Goal: Task Accomplishment & Management: Manage account settings

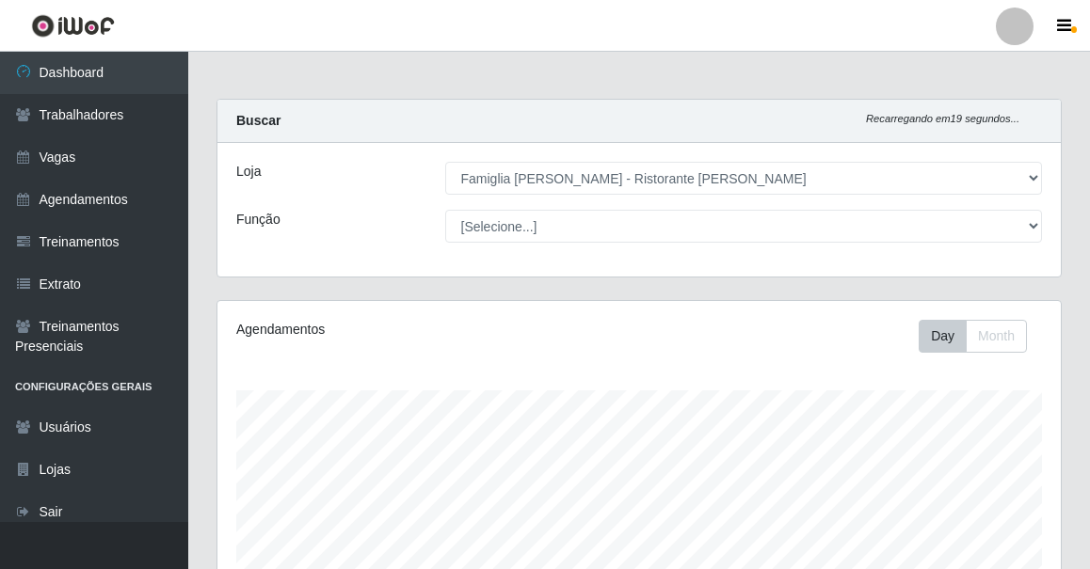
select select "267"
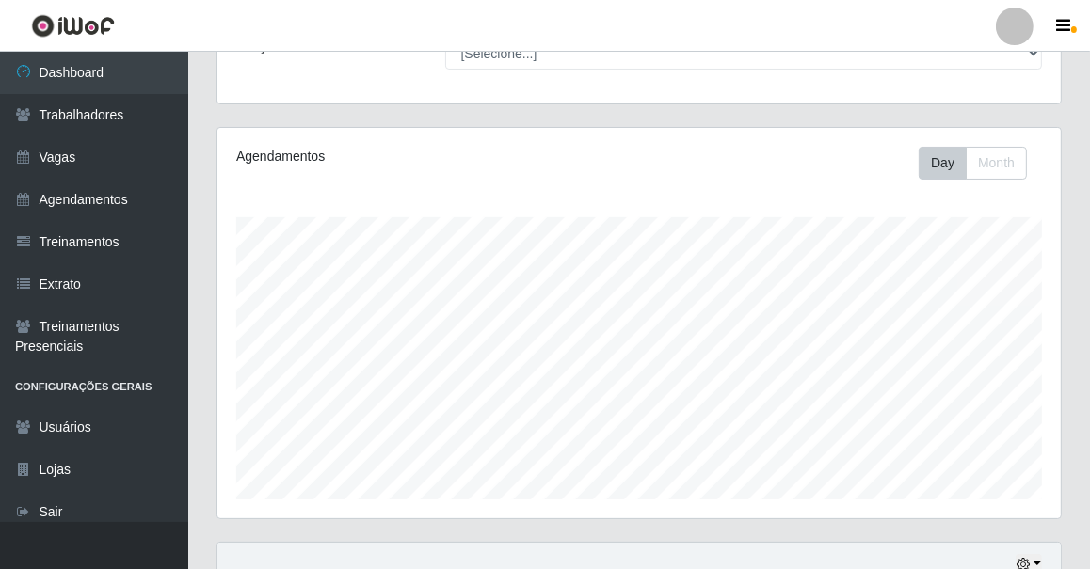
scroll to position [173, 0]
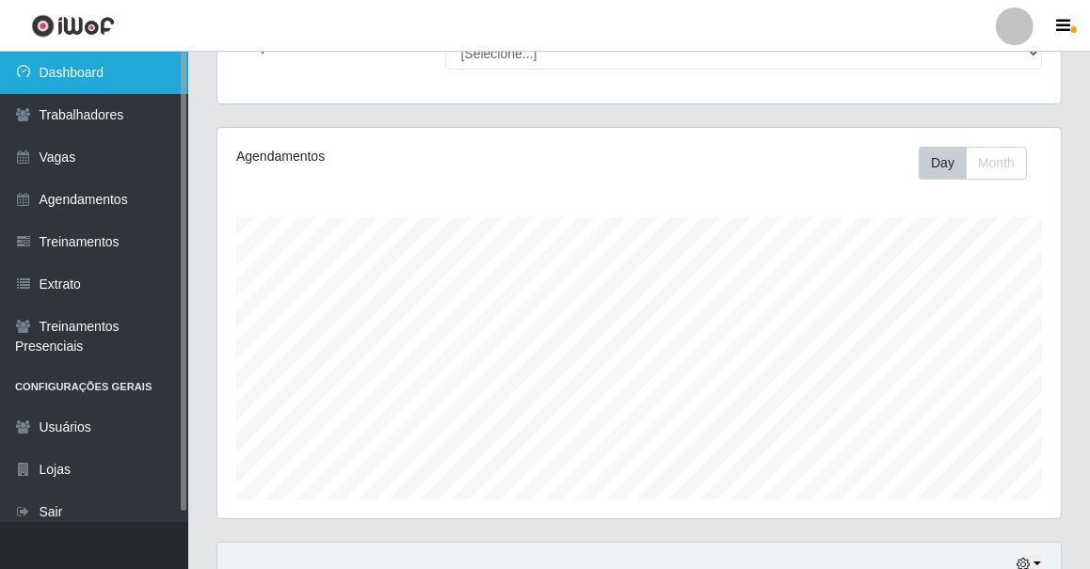
click at [137, 79] on link "Dashboard" at bounding box center [94, 73] width 188 height 42
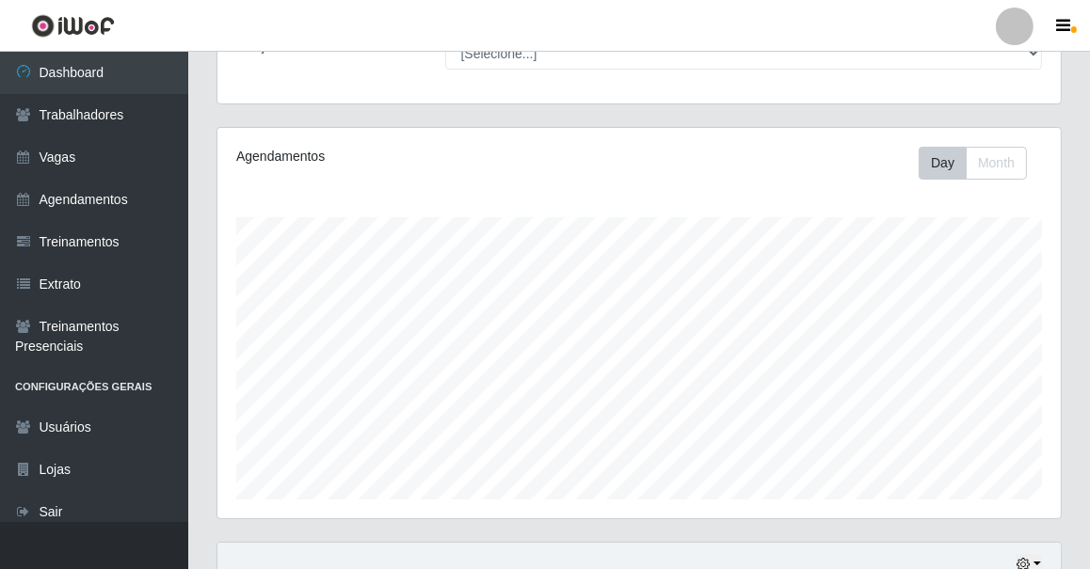
scroll to position [0, 0]
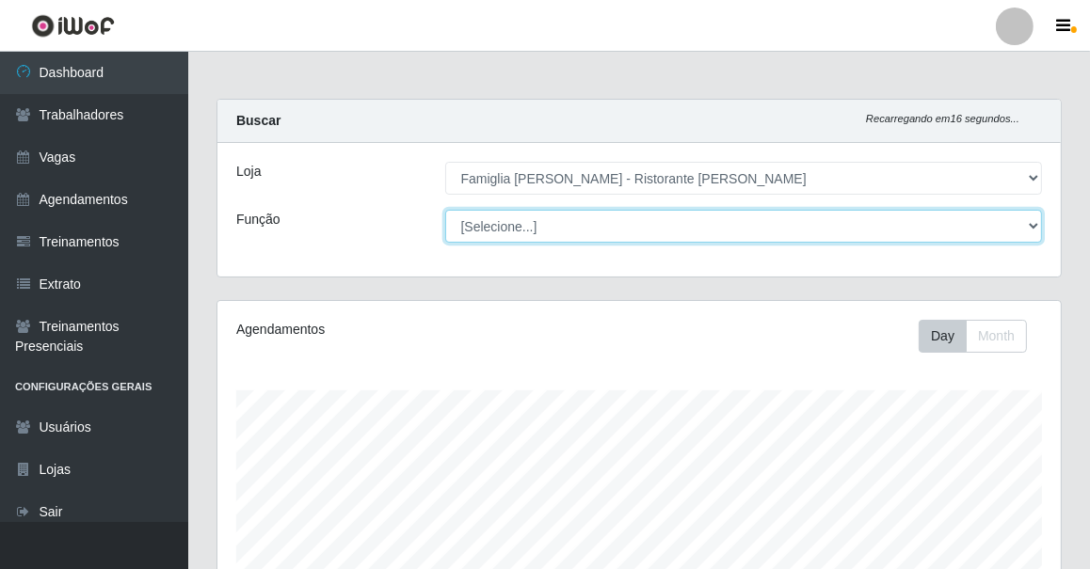
click at [508, 238] on select "[Selecione...] ASG ASG + ASG ++ Auxiliar de Cozinha Auxiliar de Cozinha + Auxil…" at bounding box center [744, 226] width 598 height 33
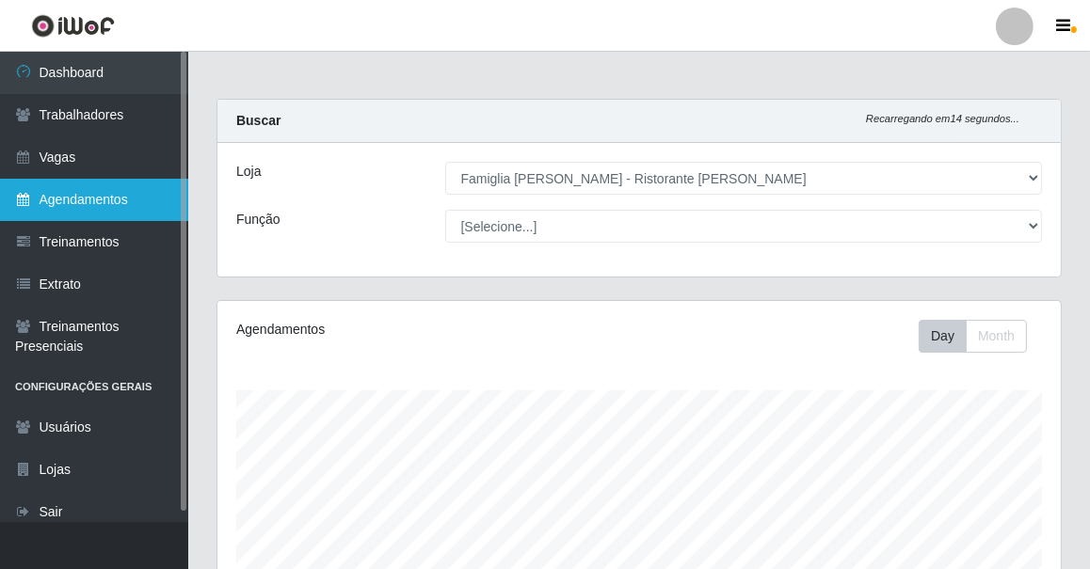
click at [127, 182] on link "Agendamentos" at bounding box center [94, 200] width 188 height 42
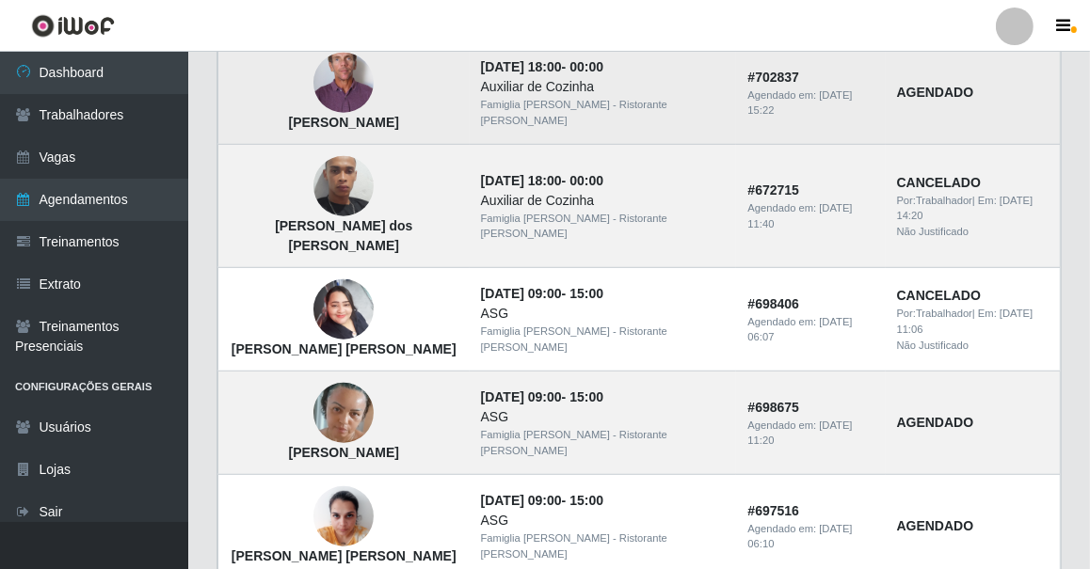
scroll to position [1393, 0]
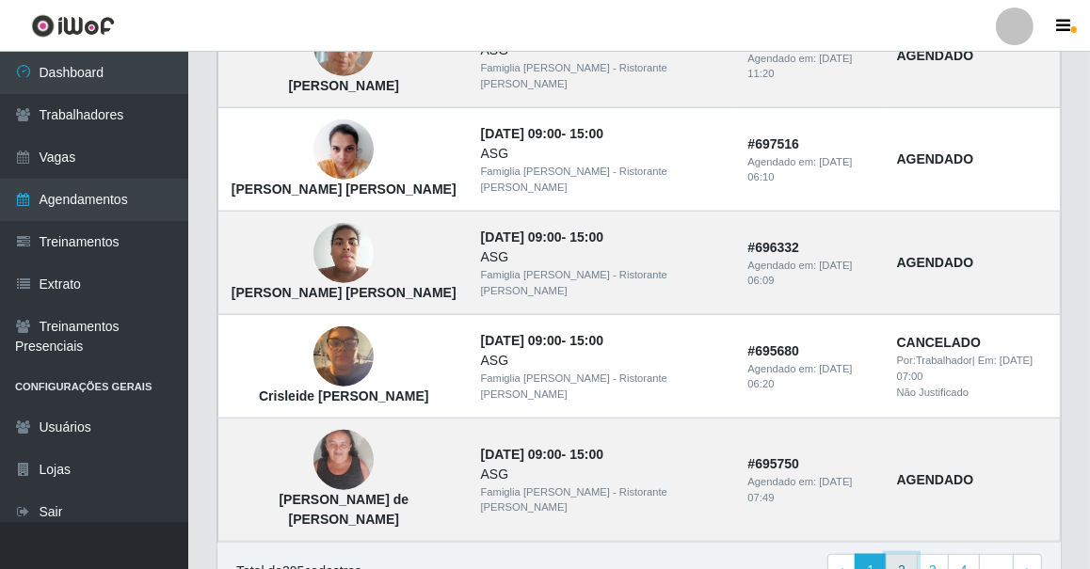
click at [914, 554] on link "2" at bounding box center [902, 571] width 32 height 34
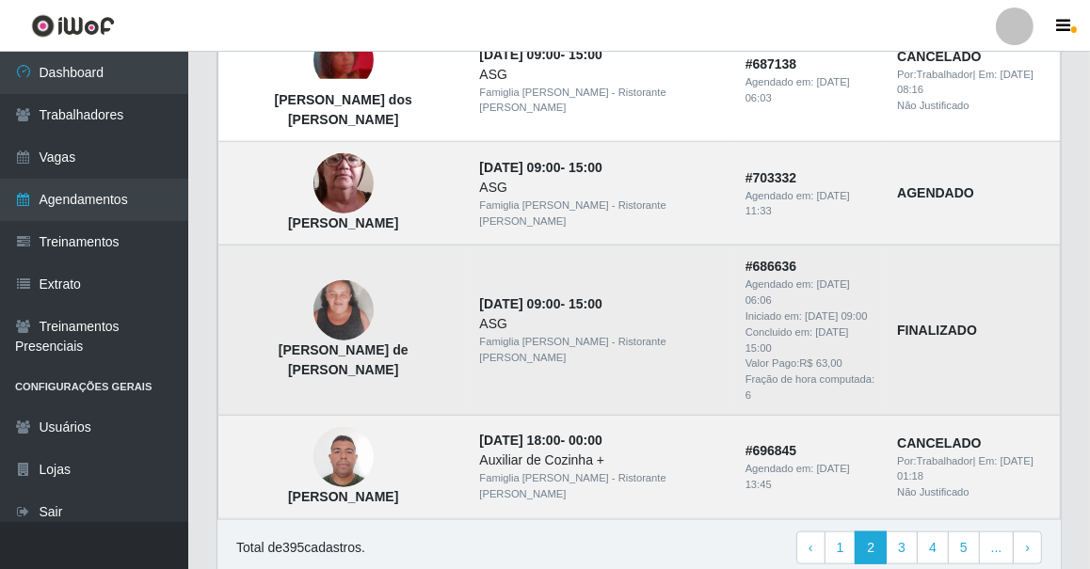
scroll to position [1377, 0]
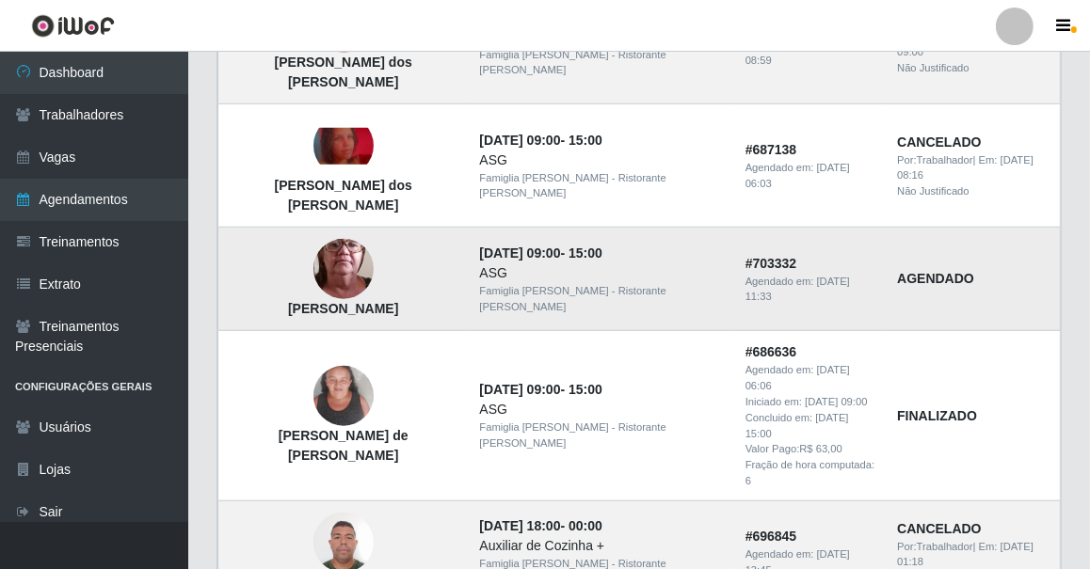
click at [362, 202] on img at bounding box center [343, 269] width 60 height 134
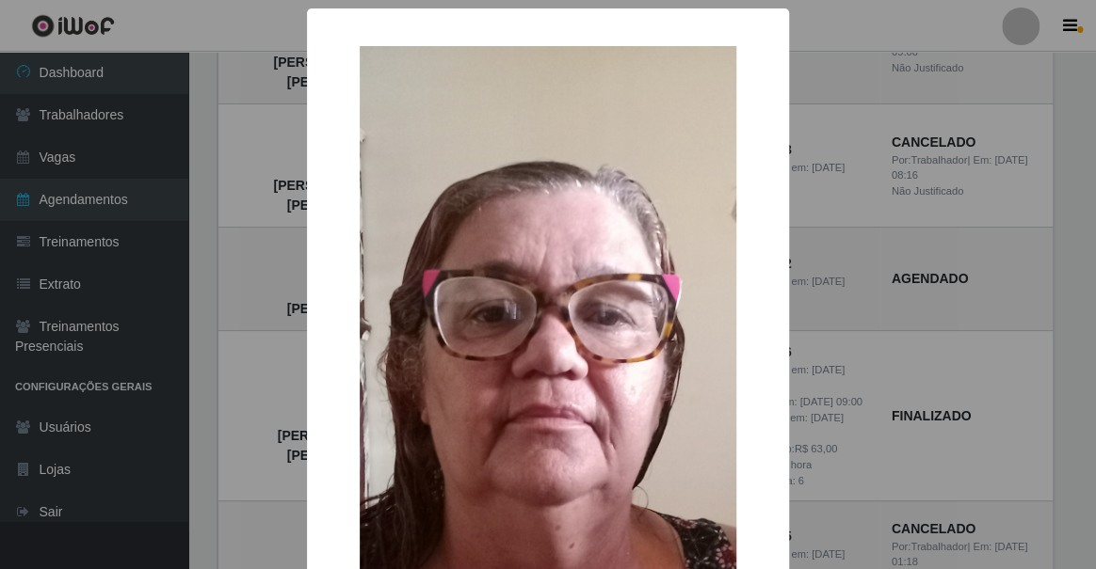
click at [253, 195] on div "× [PERSON_NAME] OK Cancel" at bounding box center [548, 284] width 1096 height 569
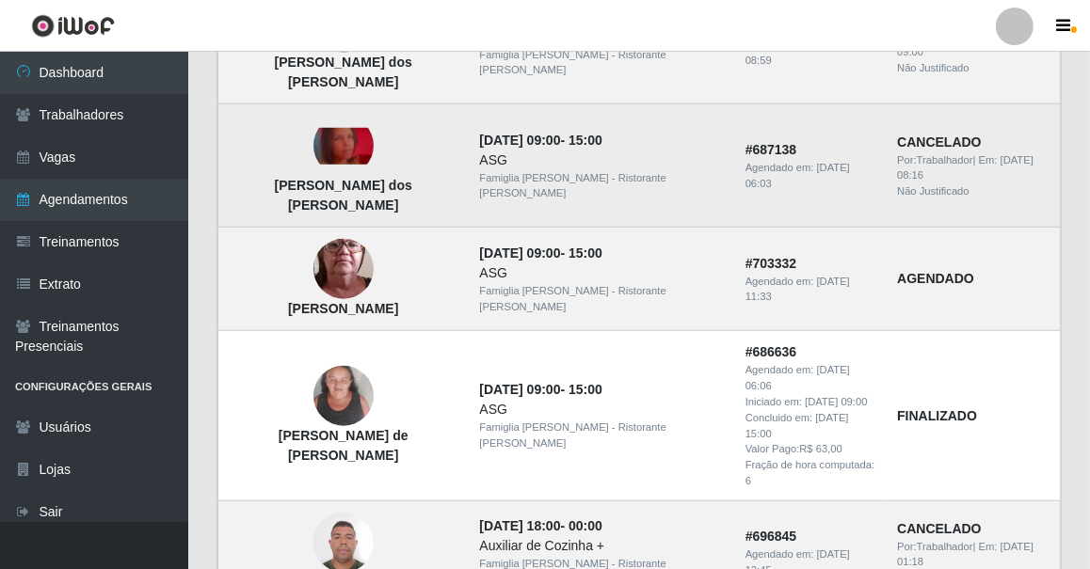
scroll to position [1206, 0]
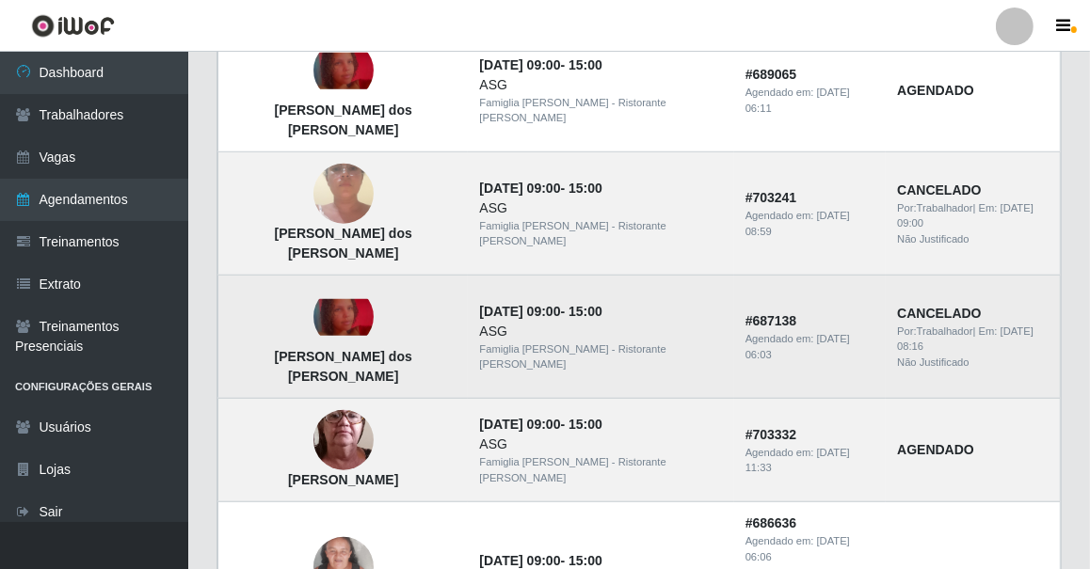
click at [374, 299] on img at bounding box center [343, 317] width 60 height 37
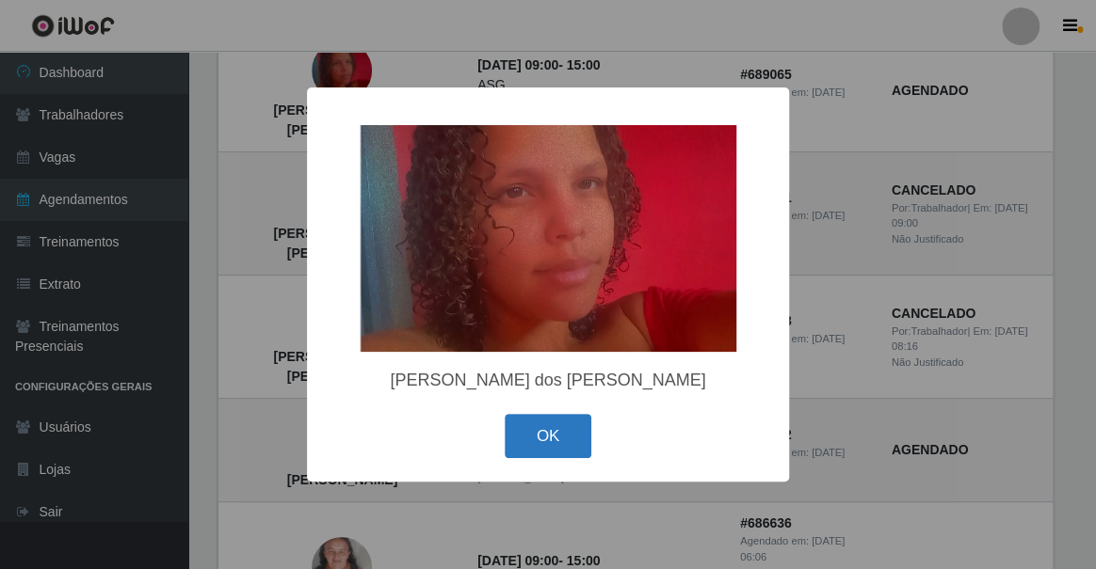
click at [568, 444] on button "OK" at bounding box center [548, 436] width 88 height 44
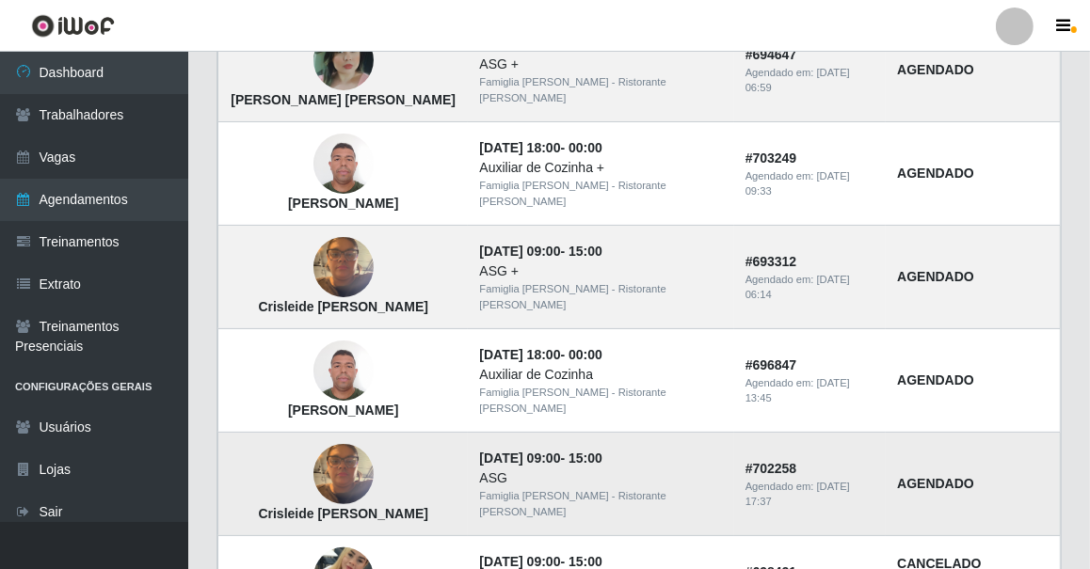
scroll to position [607, 0]
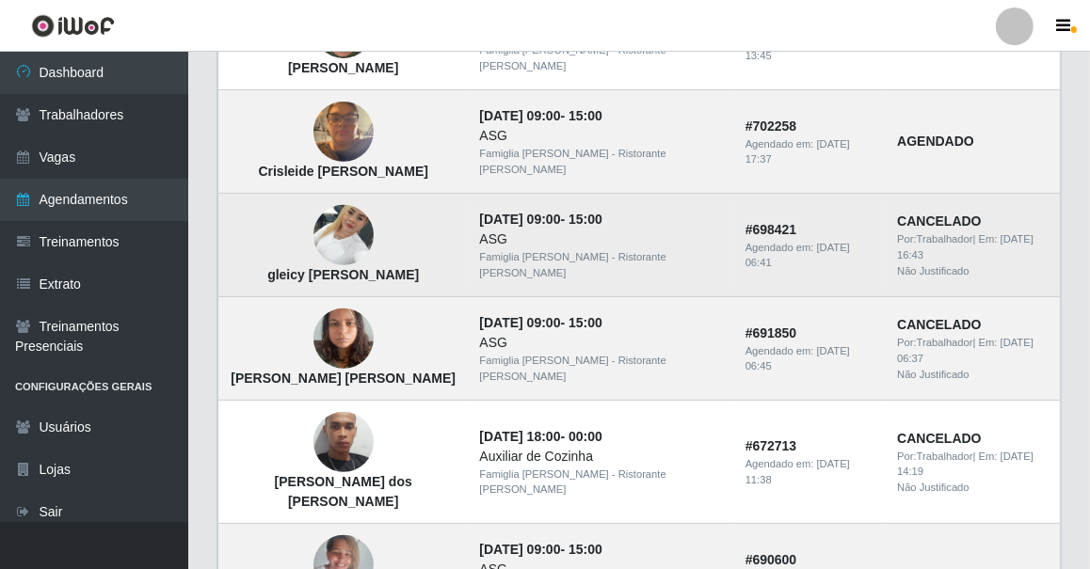
click at [348, 220] on img at bounding box center [343, 236] width 60 height 80
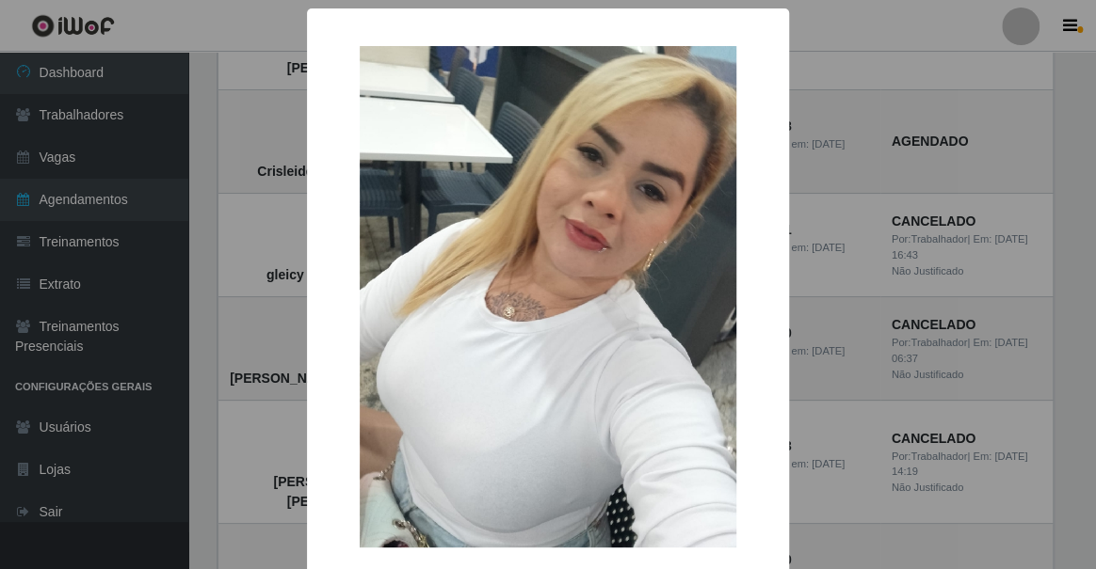
click at [253, 245] on div "× gleicy [PERSON_NAME] OK Cancel" at bounding box center [548, 284] width 1096 height 569
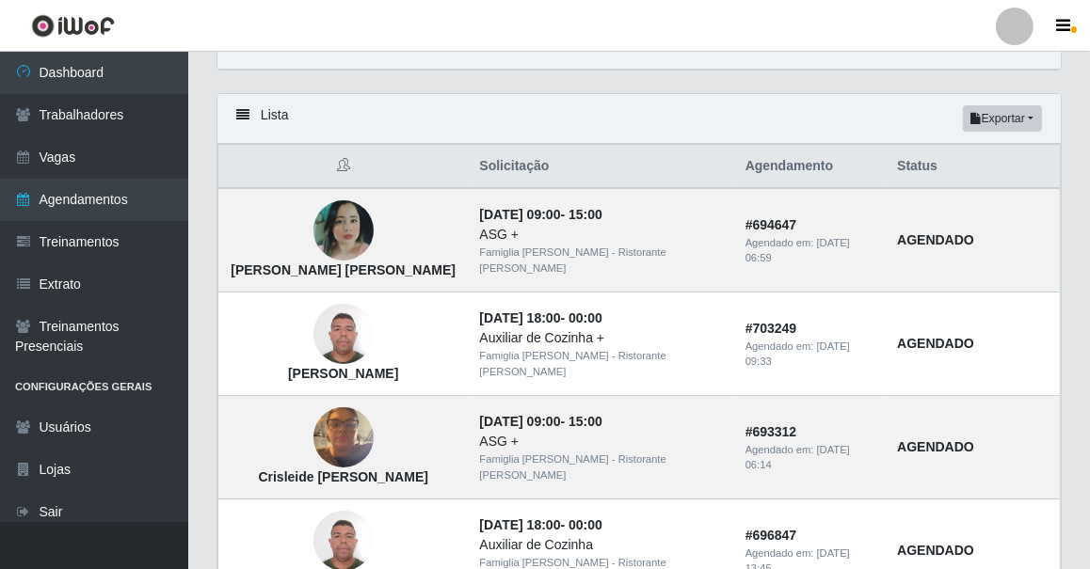
scroll to position [0, 0]
